Goal: Task Accomplishment & Management: Complete application form

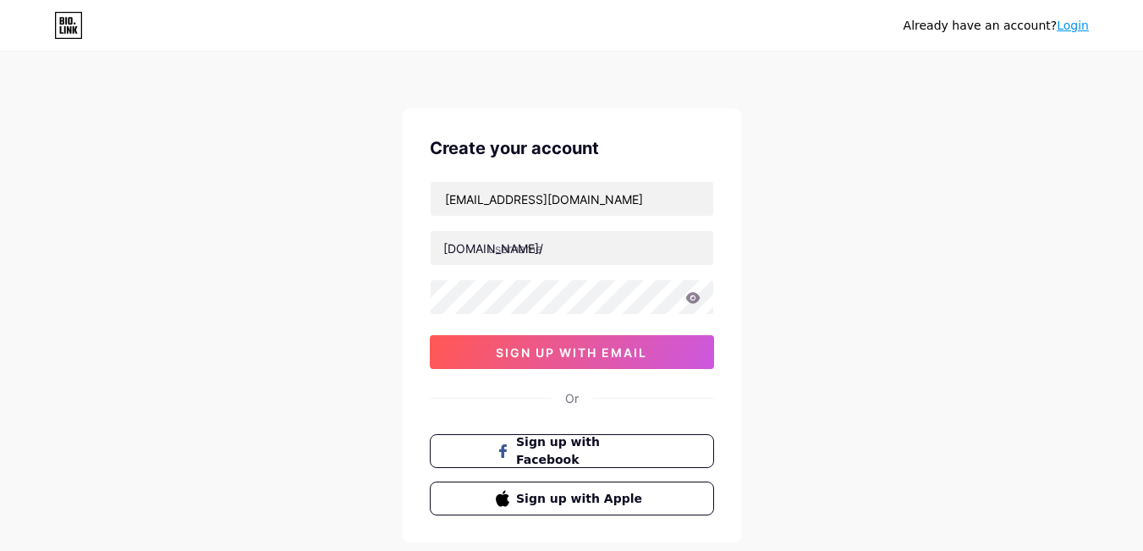
type input "[EMAIL_ADDRESS][DOMAIN_NAME]"
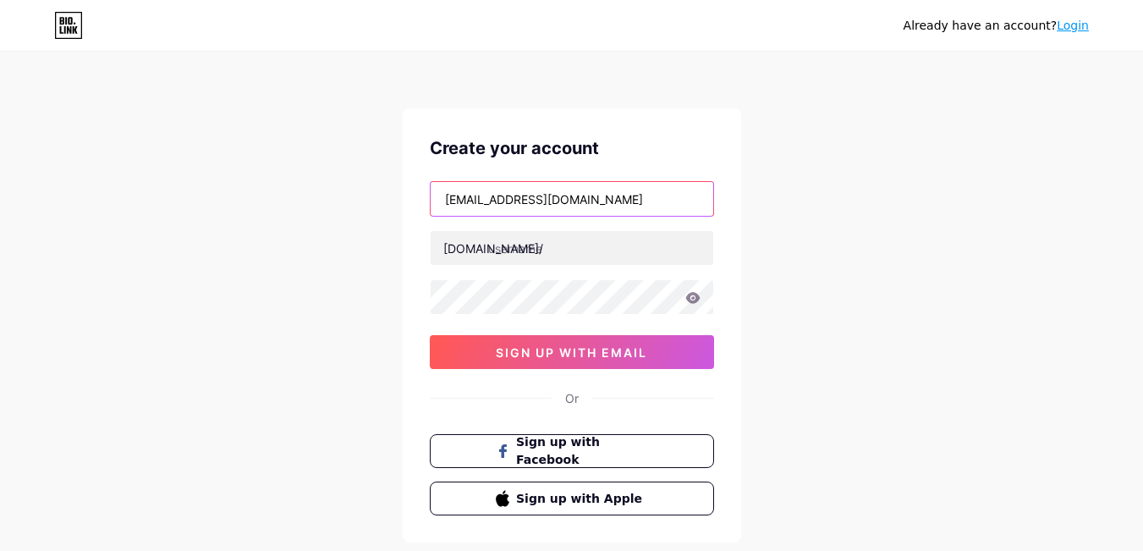
drag, startPoint x: 496, startPoint y: 200, endPoint x: 376, endPoint y: 200, distance: 120.1
click at [376, 200] on div "Already have an account? Login Create your account [EMAIL_ADDRESS][DOMAIN_NAME]…" at bounding box center [571, 323] width 1143 height 647
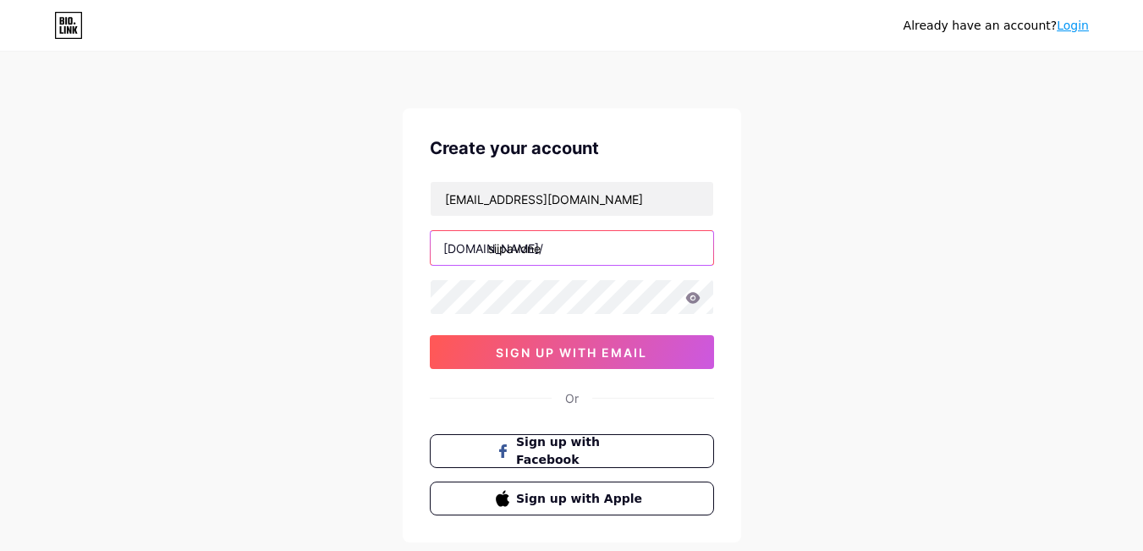
type input "siipavone"
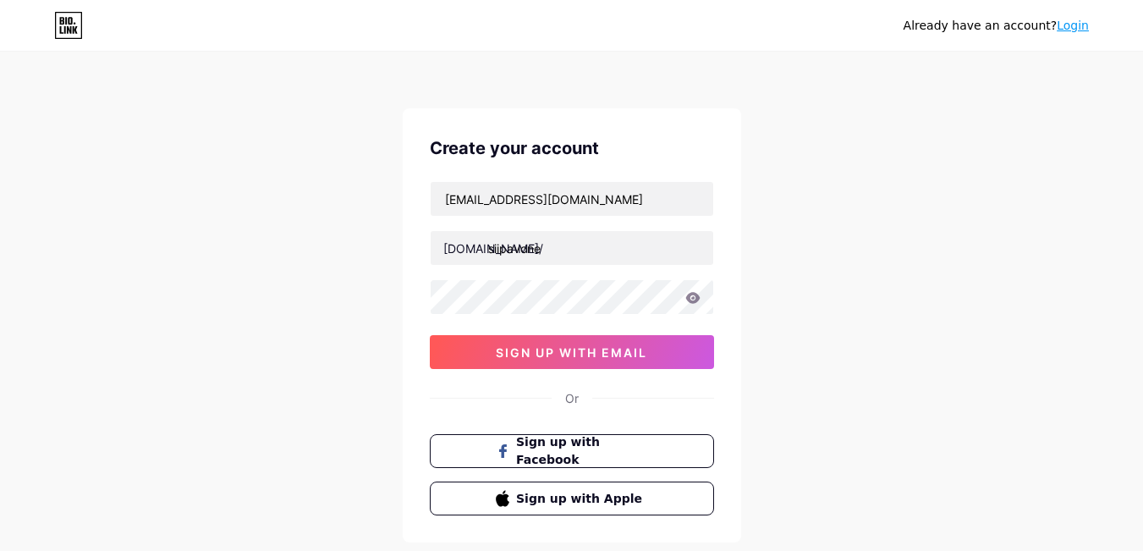
click at [357, 266] on div "Already have an account? Login Create your account [EMAIL_ADDRESS][DOMAIN_NAME]…" at bounding box center [571, 323] width 1143 height 647
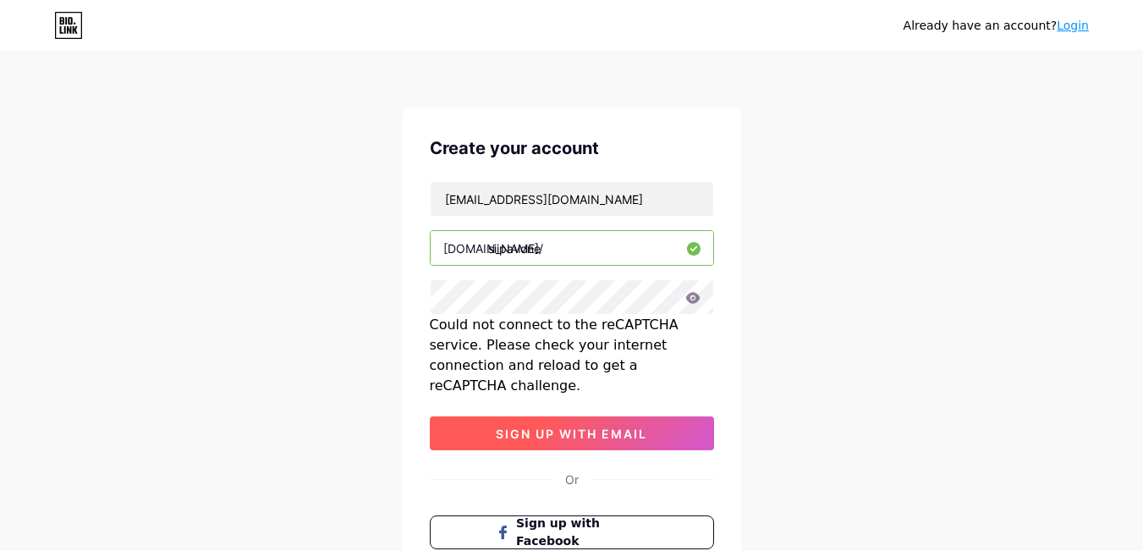
click at [591, 422] on button "sign up with email" at bounding box center [572, 433] width 284 height 34
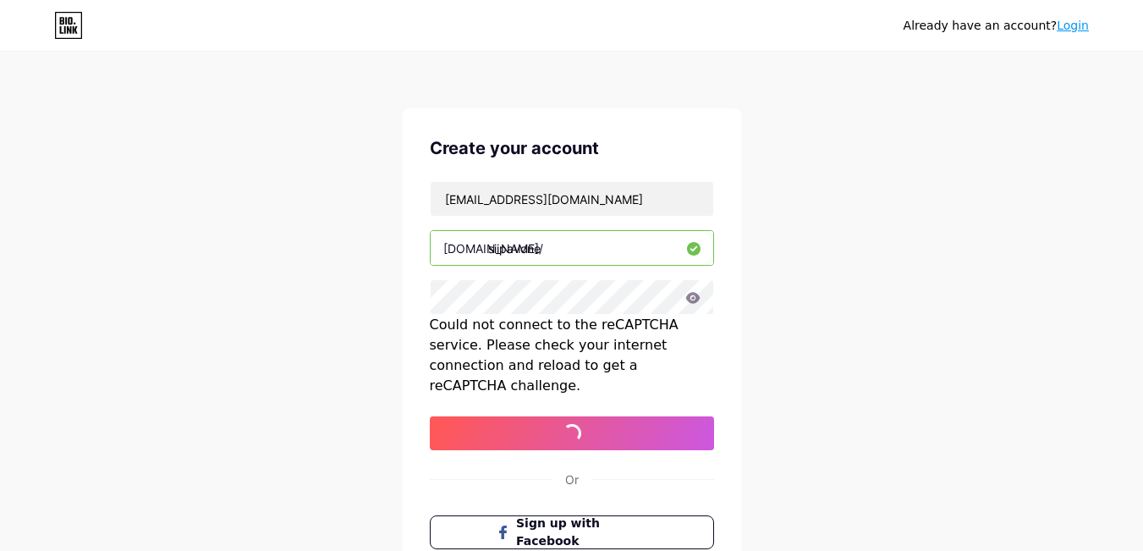
click at [301, 428] on div "Already have an account? Login Create your account [EMAIL_ADDRESS][DOMAIN_NAME]…" at bounding box center [571, 364] width 1143 height 728
drag, startPoint x: 488, startPoint y: 246, endPoint x: 611, endPoint y: 255, distance: 123.0
click at [611, 255] on input "siipavone" at bounding box center [572, 248] width 282 height 34
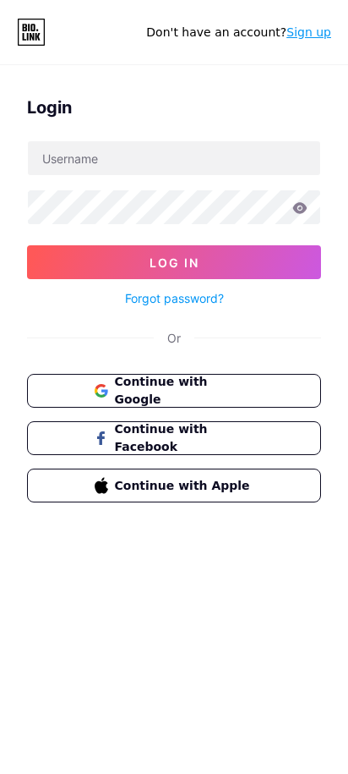
click at [319, 37] on link "Sign up" at bounding box center [309, 32] width 45 height 14
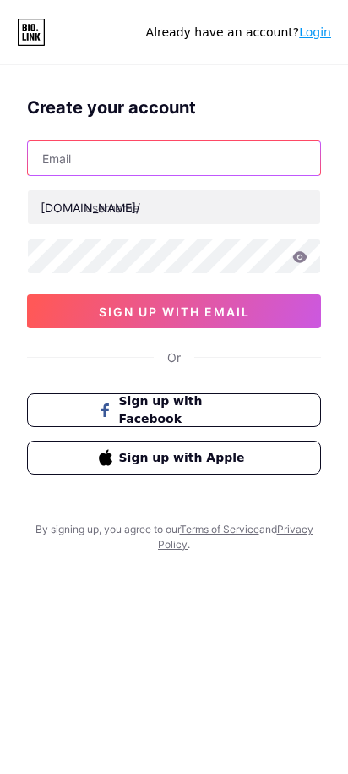
click at [137, 152] on input "text" at bounding box center [174, 158] width 293 height 34
paste input "[EMAIL_ADDRESS][DOMAIN_NAME]"
type input "[EMAIL_ADDRESS][DOMAIN_NAME]"
click at [96, 154] on input "[EMAIL_ADDRESS][DOMAIN_NAME]" at bounding box center [174, 158] width 293 height 34
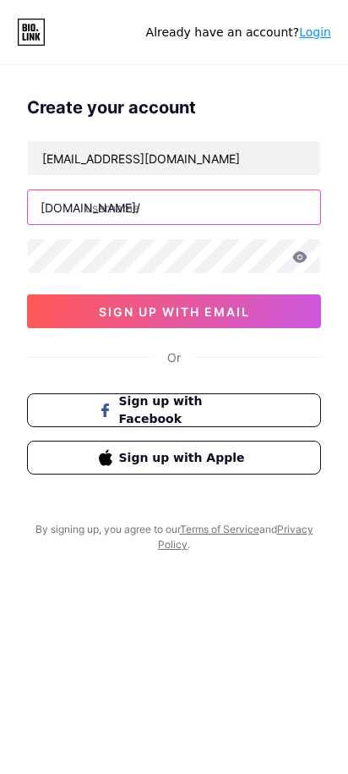
click at [173, 208] on input "text" at bounding box center [174, 207] width 293 height 34
paste input "siipavone"
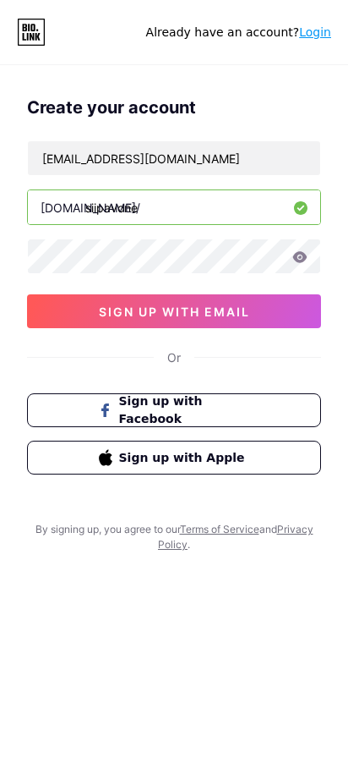
type input "siipavone"
click at [171, 315] on span "sign up with email" at bounding box center [174, 311] width 151 height 14
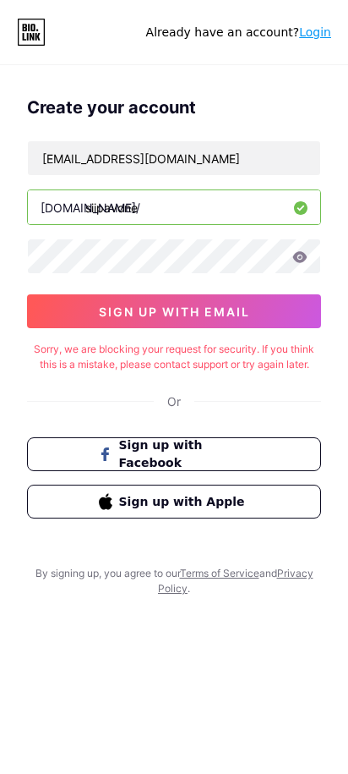
click at [302, 256] on icon at bounding box center [300, 257] width 15 height 12
click at [183, 310] on span "sign up with email" at bounding box center [174, 311] width 151 height 14
